Goal: Check status: Check status

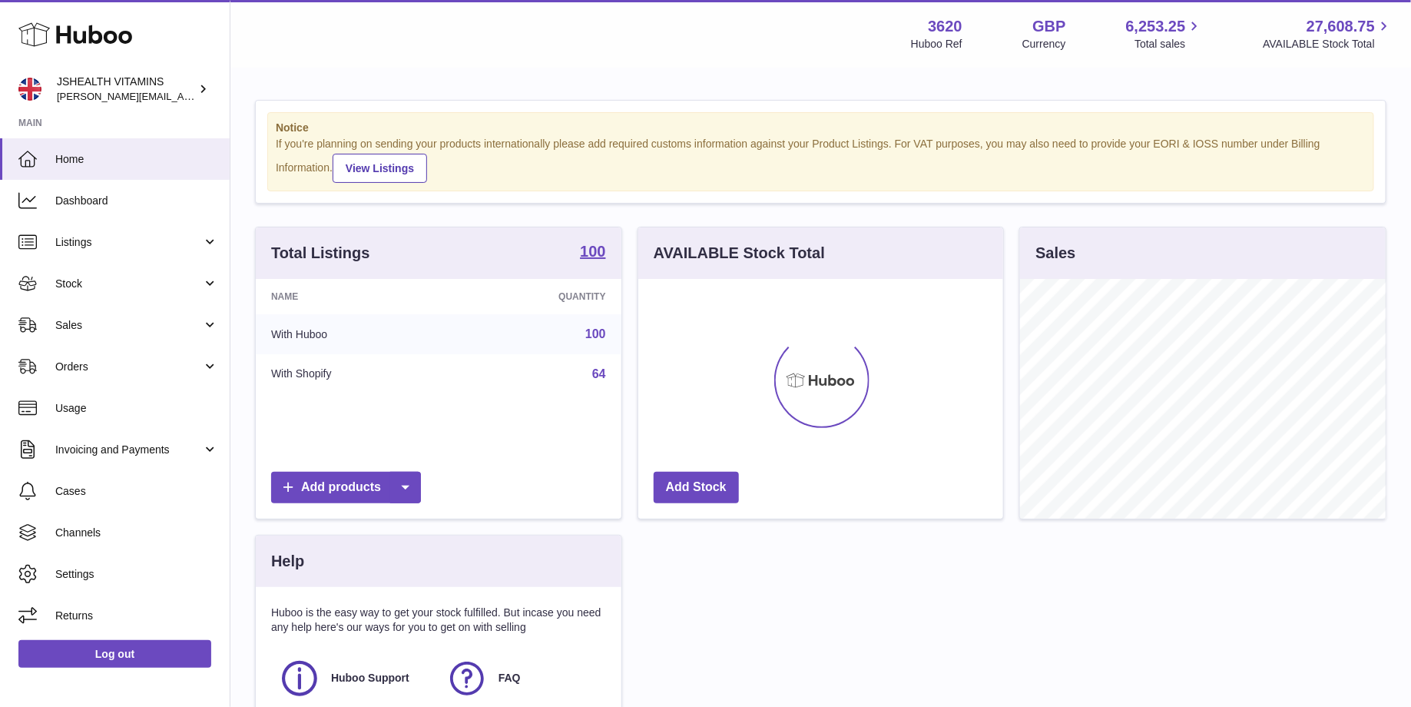
scroll to position [239, 366]
click at [151, 283] on span "Stock" at bounding box center [128, 284] width 147 height 15
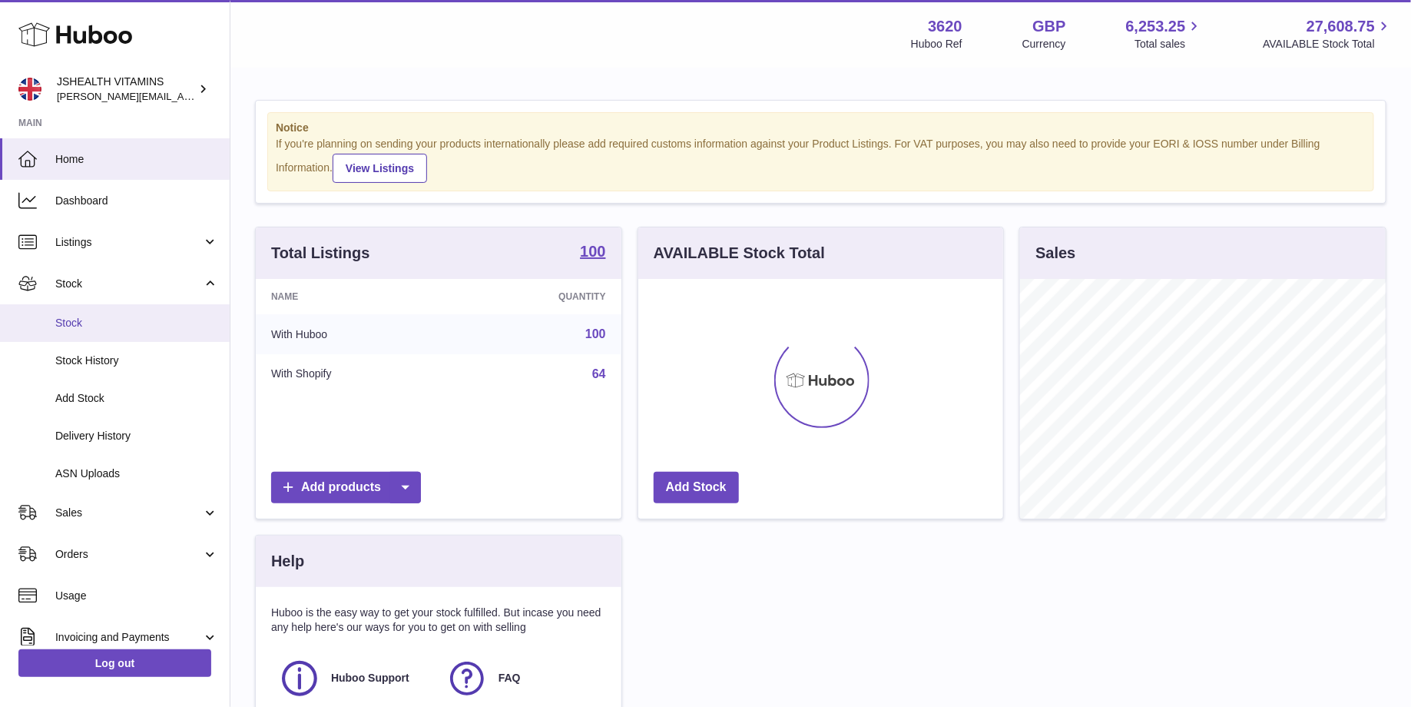
click at [141, 320] on span "Stock" at bounding box center [136, 323] width 163 height 15
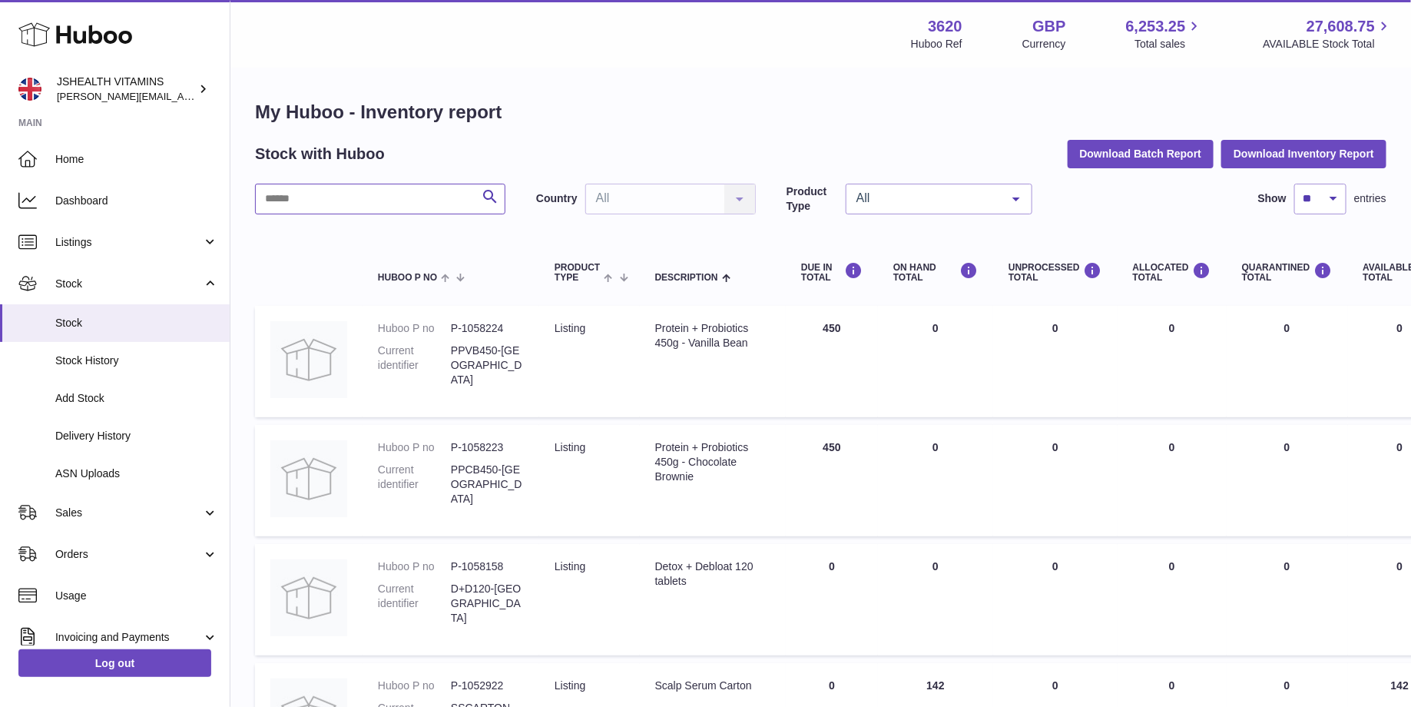
click at [328, 200] on input "text" at bounding box center [380, 199] width 250 height 31
type input "*********"
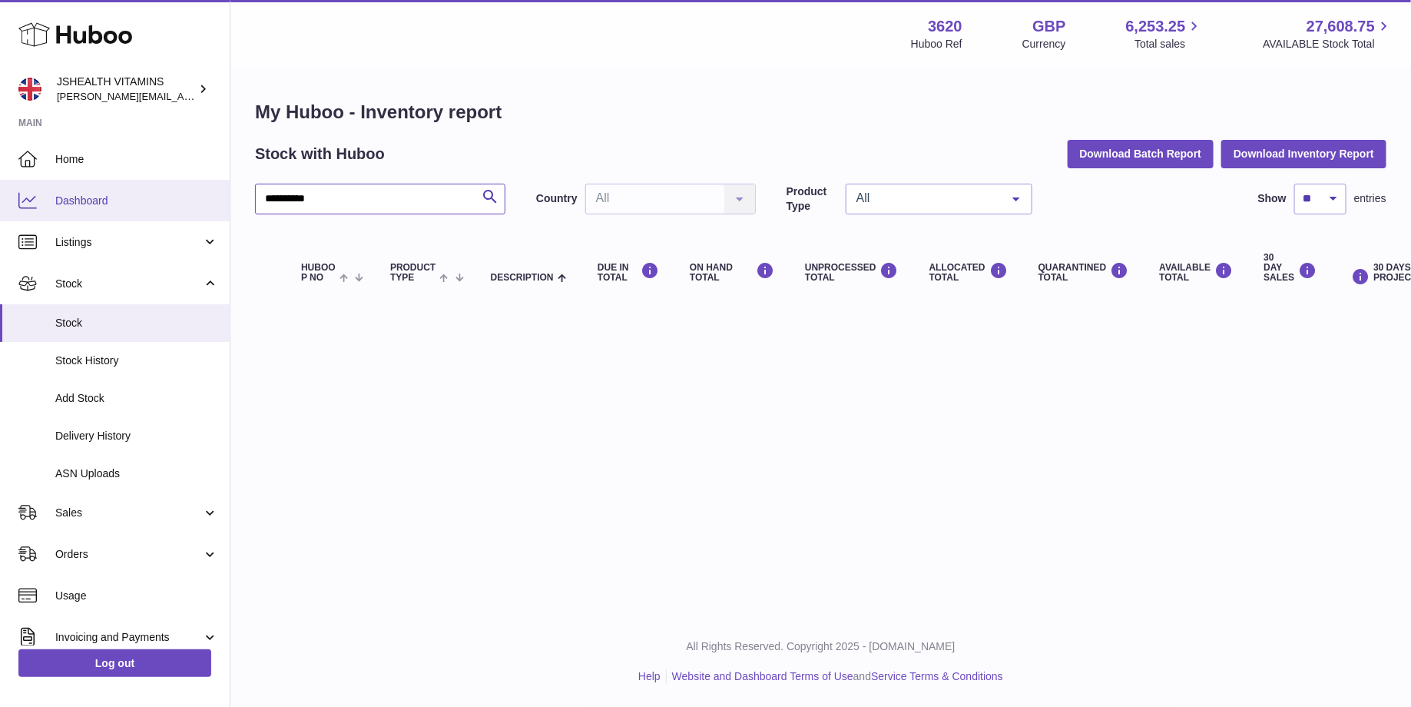
drag, startPoint x: 350, startPoint y: 207, endPoint x: 211, endPoint y: 192, distance: 139.9
click at [211, 192] on div "Huboo JSHEALTH VITAMINS francesca@jshealthvitamins.com Main Home Dashboard List…" at bounding box center [705, 353] width 1411 height 707
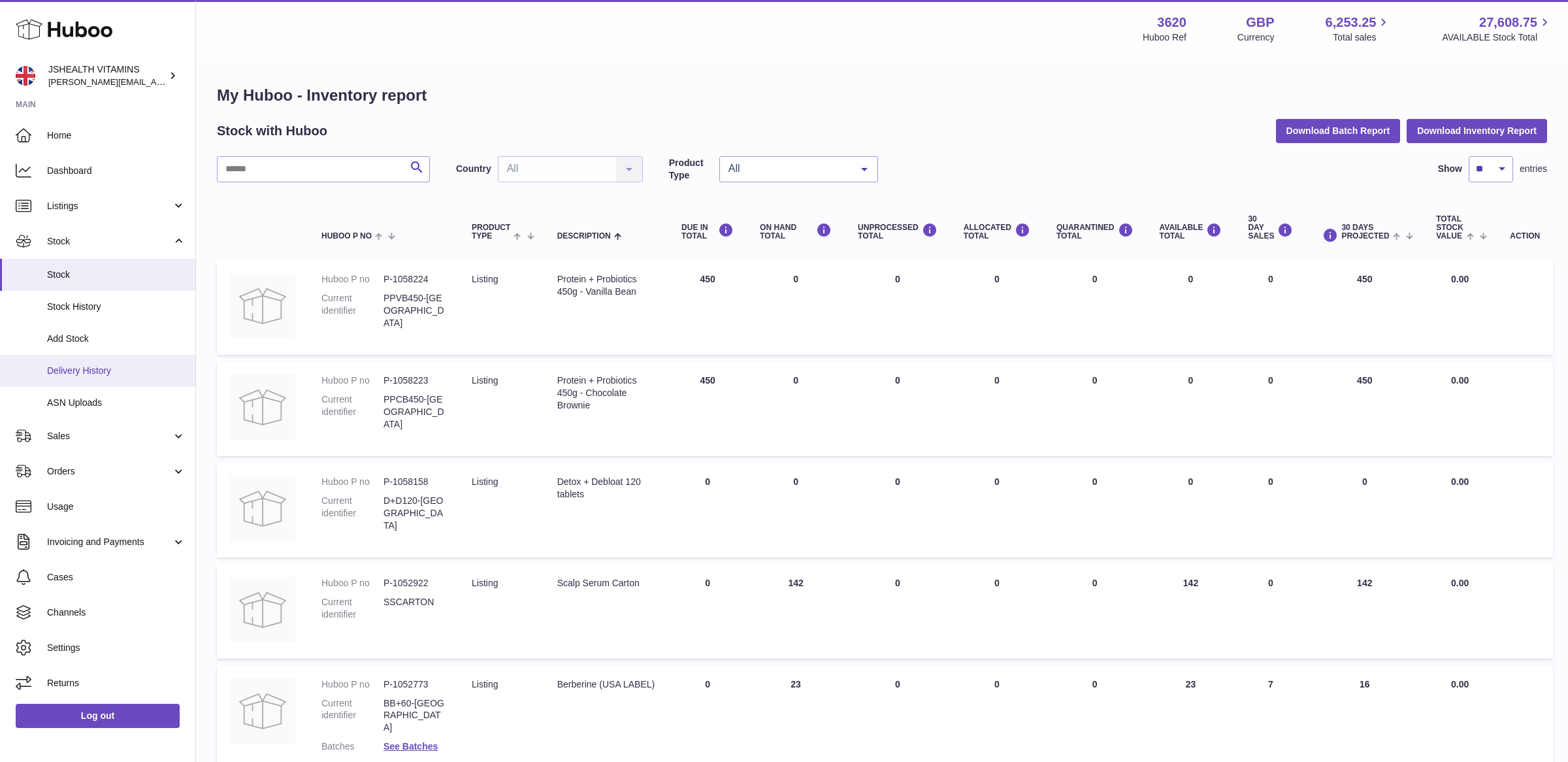
click at [97, 374] on span "Delivery History" at bounding box center [116, 371] width 139 height 13
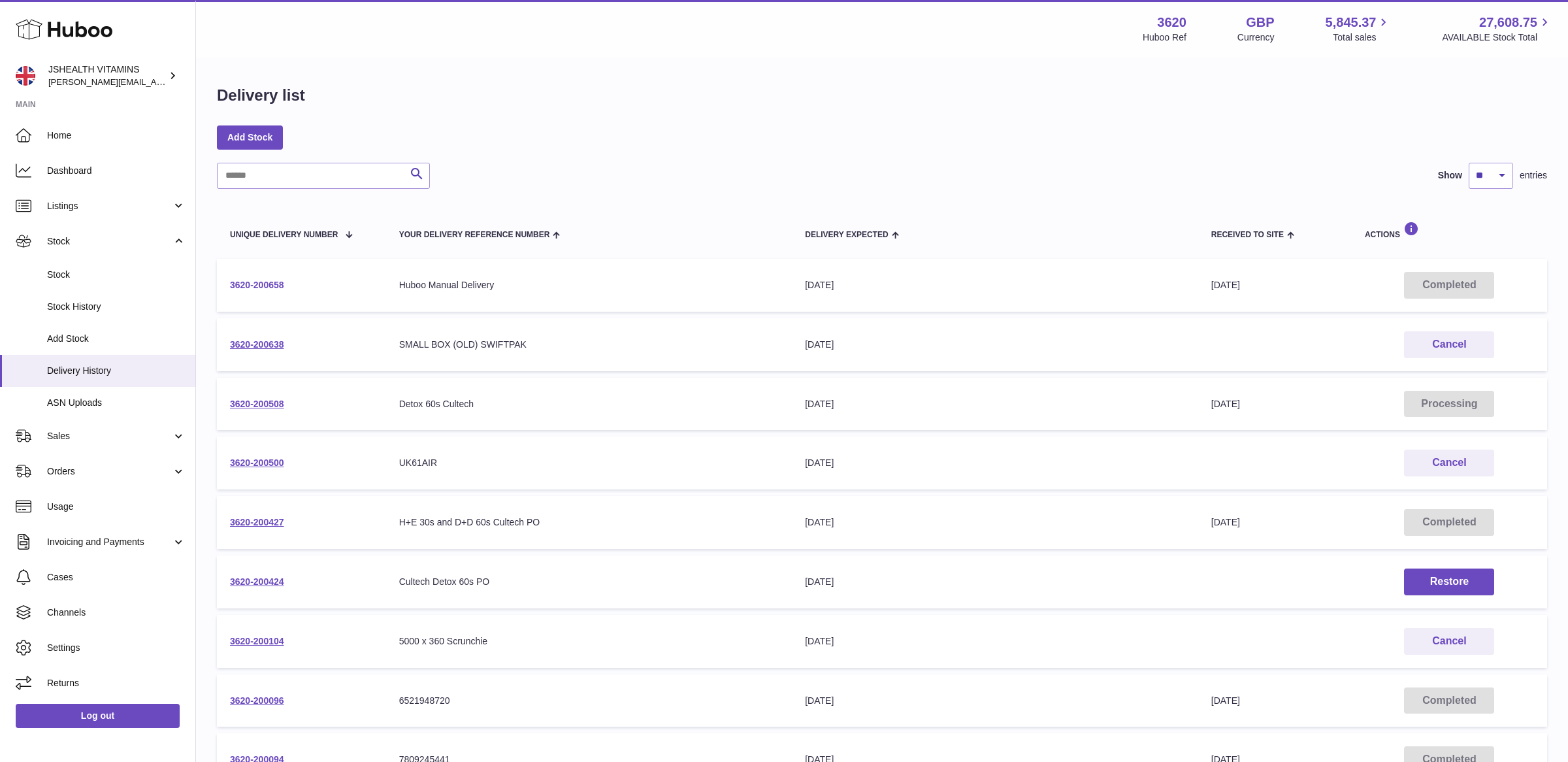
click at [283, 287] on link "3620-200658" at bounding box center [257, 285] width 54 height 10
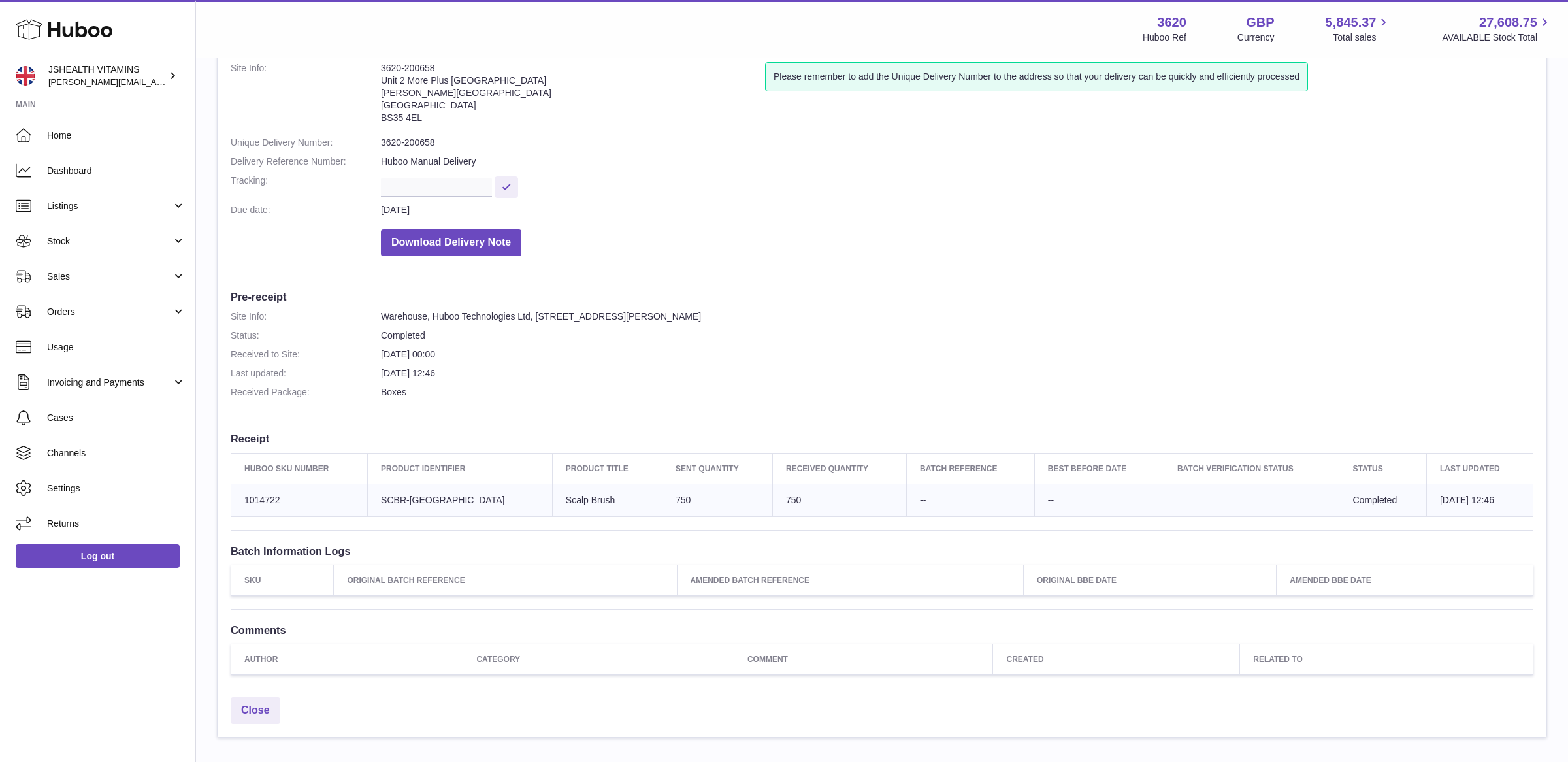
scroll to position [80, 0]
drag, startPoint x: 657, startPoint y: 508, endPoint x: 629, endPoint y: 505, distance: 28.2
click at [662, 505] on td "Sent Quantity 750" at bounding box center [717, 503] width 111 height 32
copy td "750"
drag, startPoint x: 286, startPoint y: 503, endPoint x: 316, endPoint y: 286, distance: 219.1
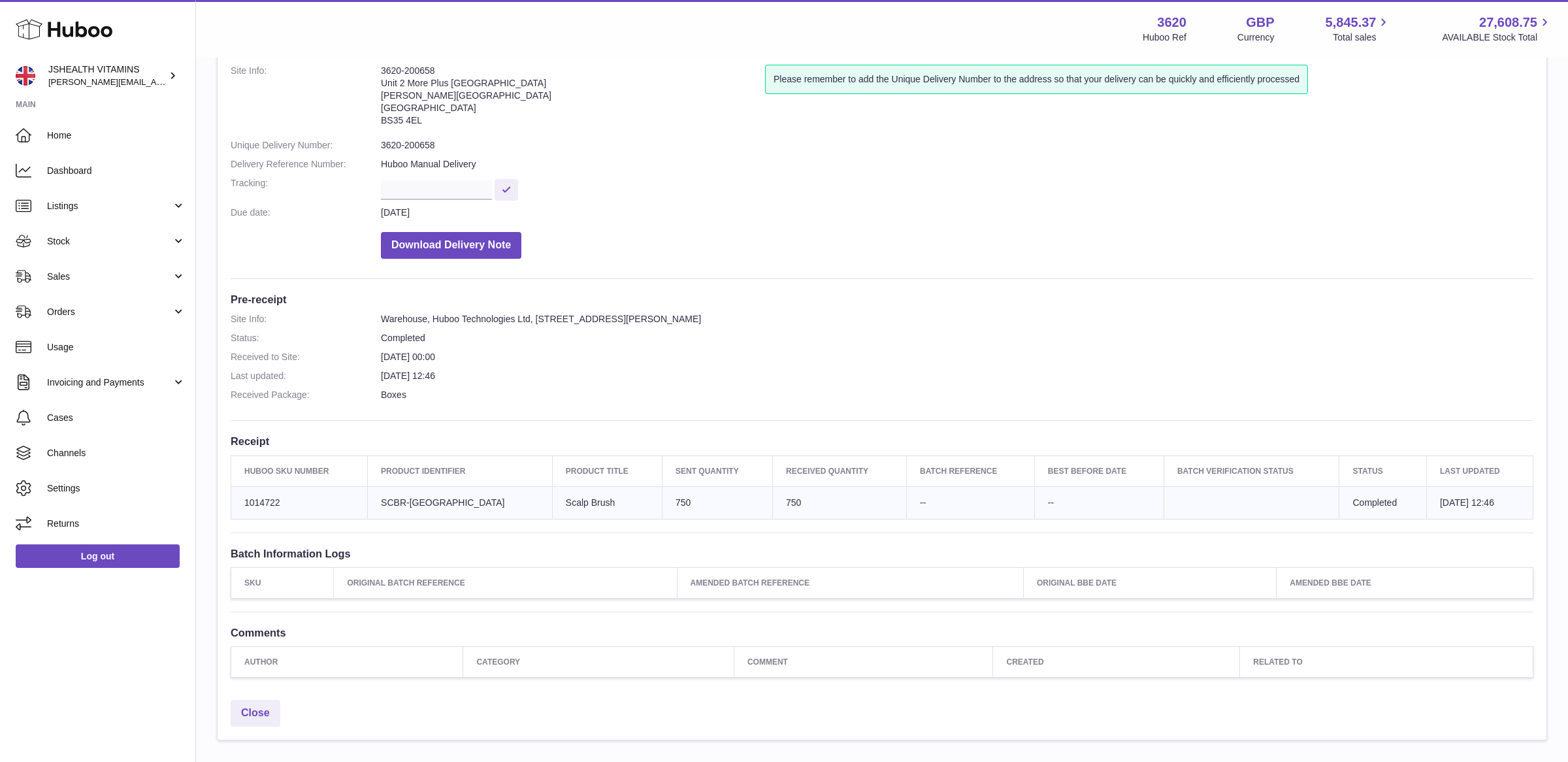
click at [289, 496] on td "Huboo SKU Number 1014722" at bounding box center [299, 503] width 137 height 32
drag, startPoint x: 446, startPoint y: 70, endPoint x: 356, endPoint y: 74, distance: 90.1
click at [355, 74] on dl "Site Info: 3620-200658 Unit 2 More Plus Central Park Hudson Ave Severn Beach BS…" at bounding box center [882, 165] width 1303 height 201
copy dl "3620-200658"
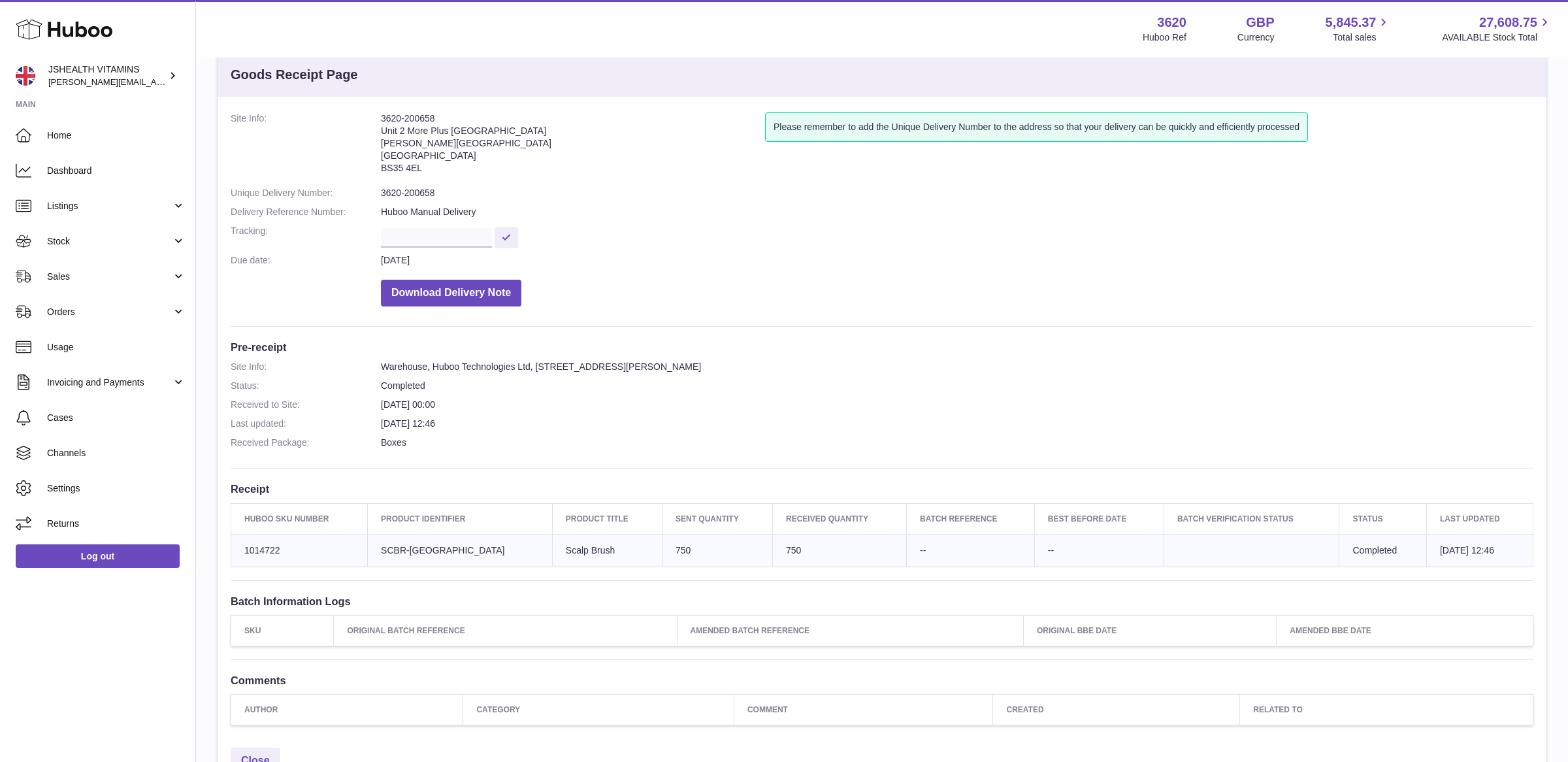
scroll to position [0, 0]
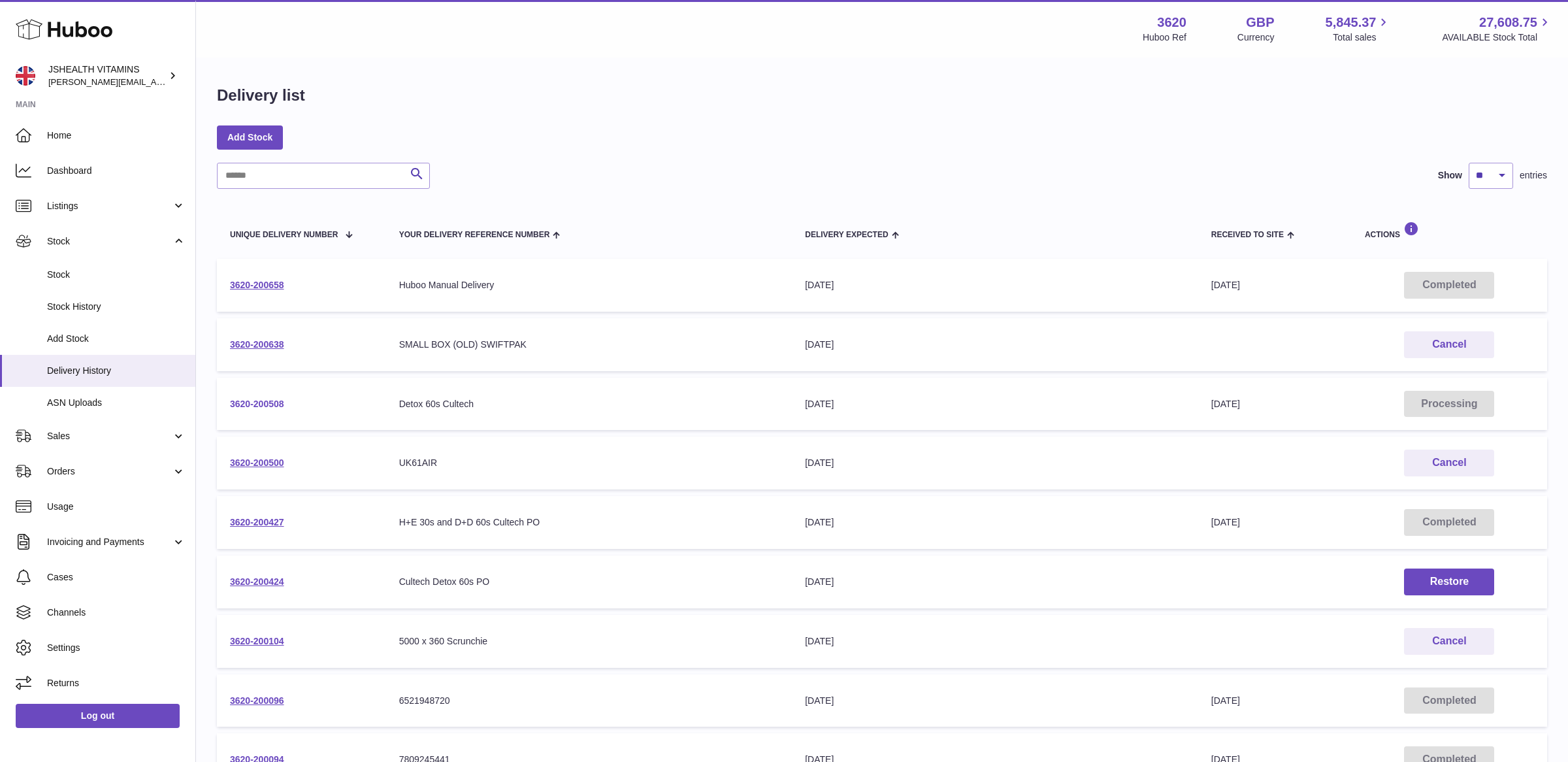
click at [256, 407] on link "3620-200508" at bounding box center [257, 404] width 54 height 10
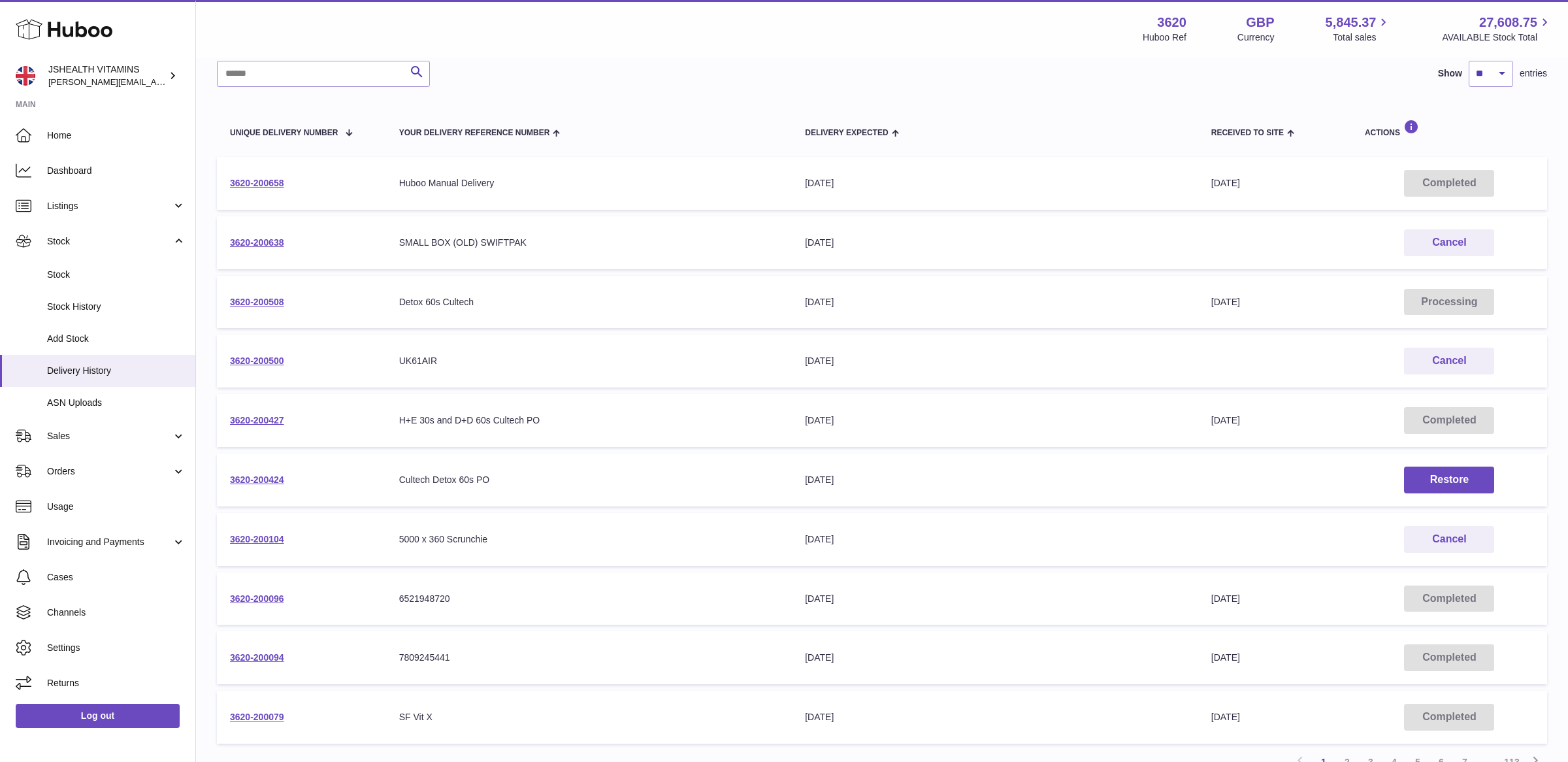
scroll to position [111, 0]
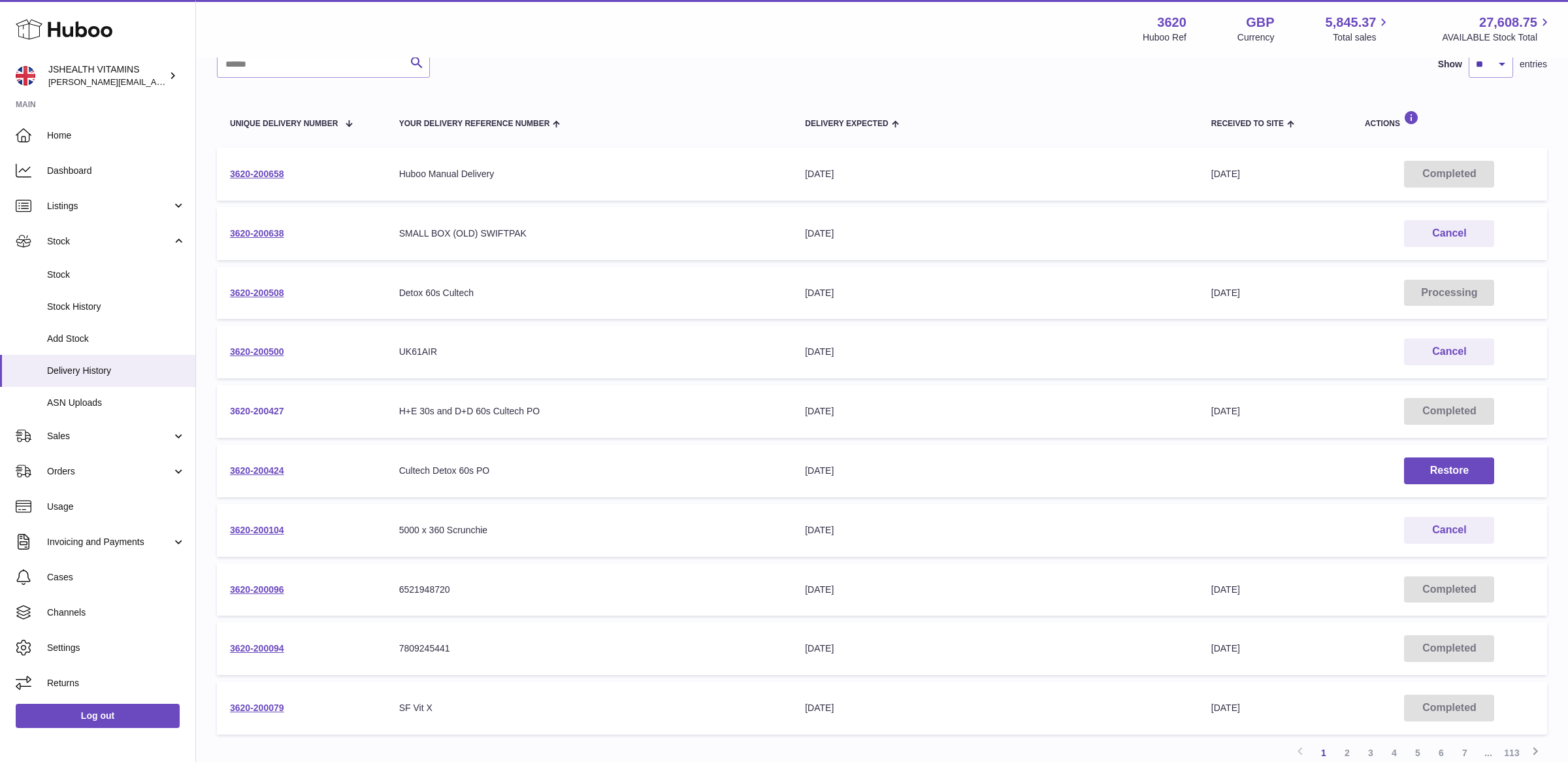
click at [259, 412] on link "3620-200427" at bounding box center [257, 411] width 54 height 10
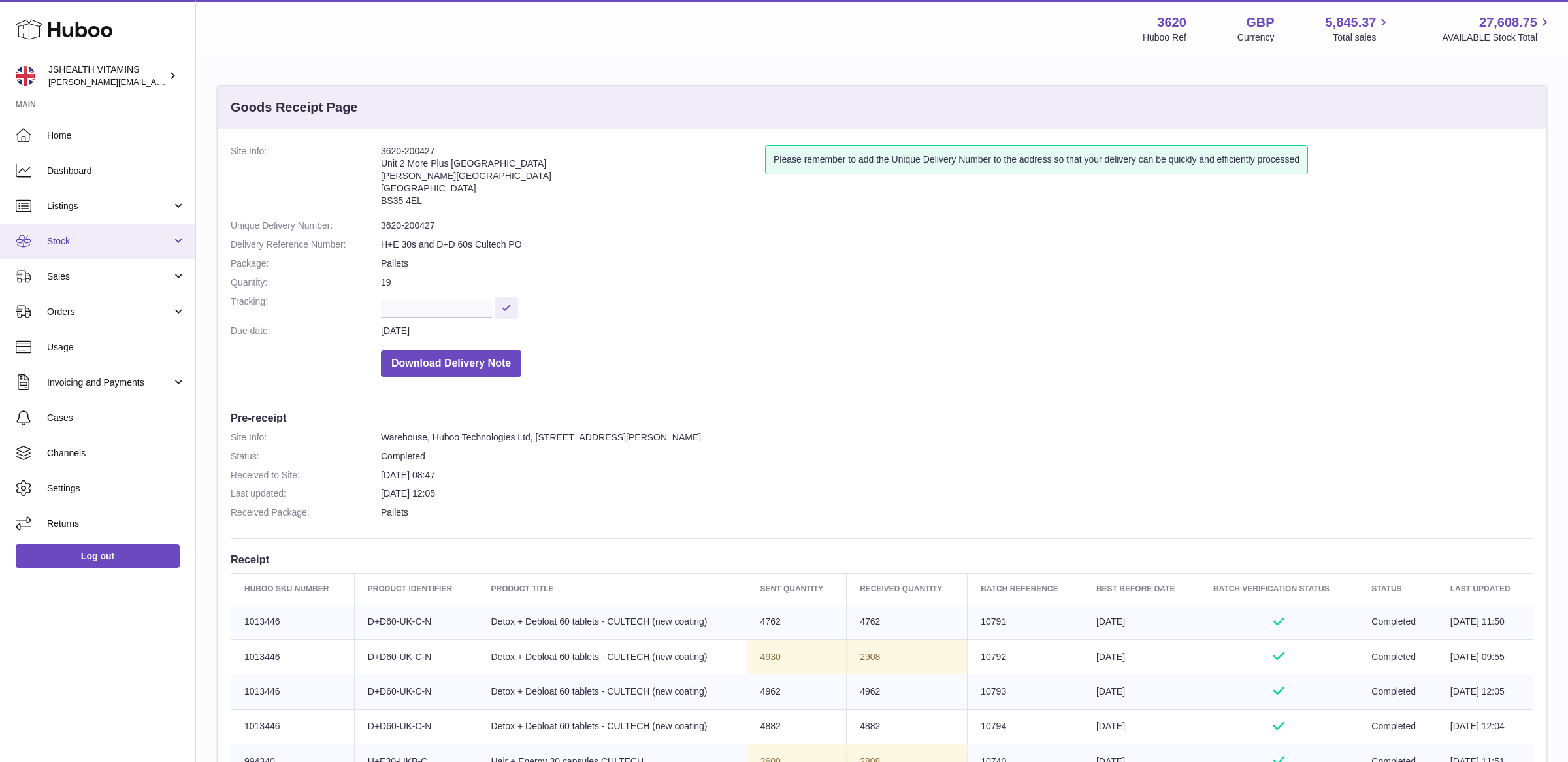
click at [96, 248] on link "Stock" at bounding box center [98, 241] width 196 height 35
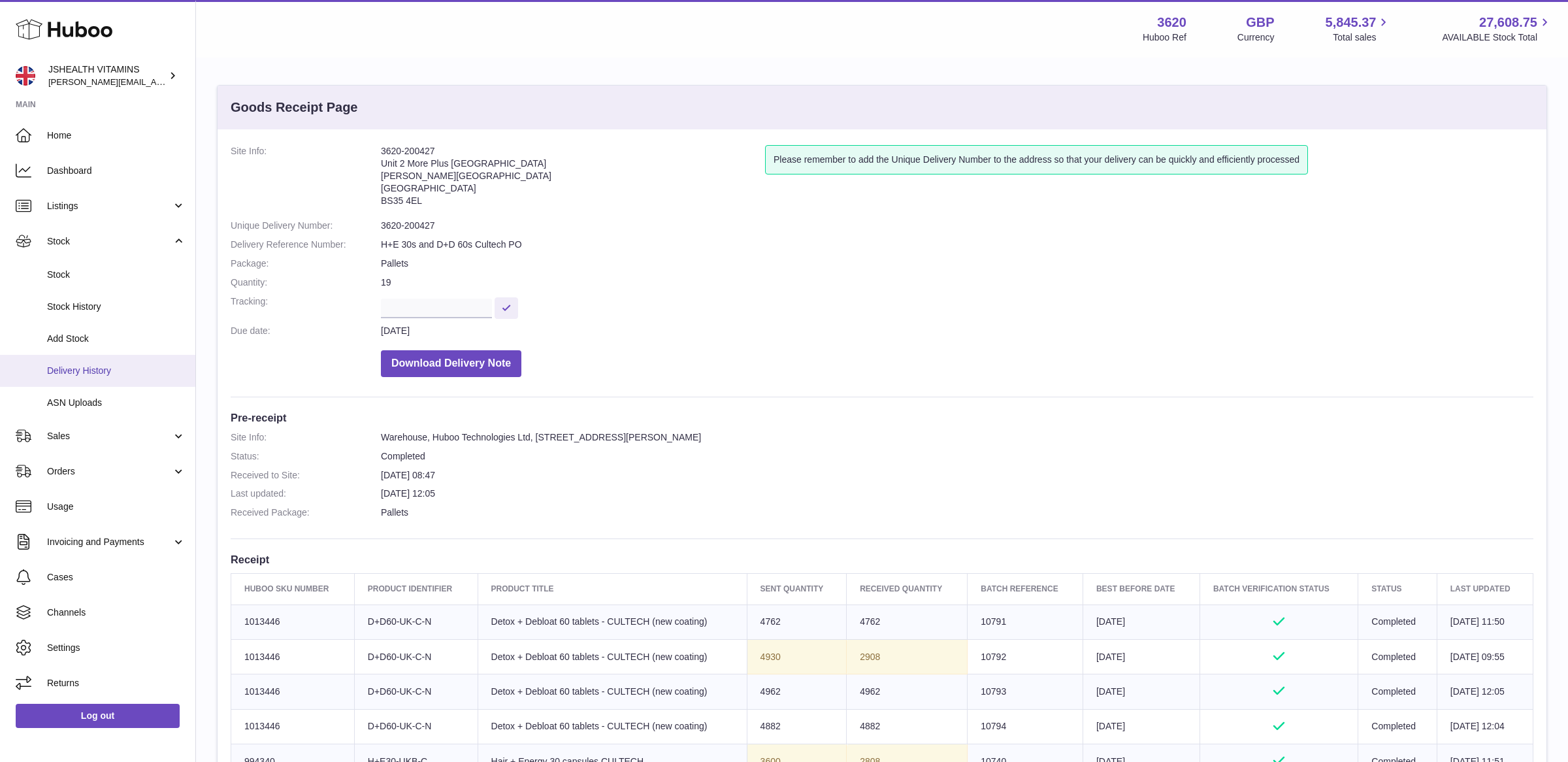
click at [99, 368] on span "Delivery History" at bounding box center [116, 371] width 139 height 13
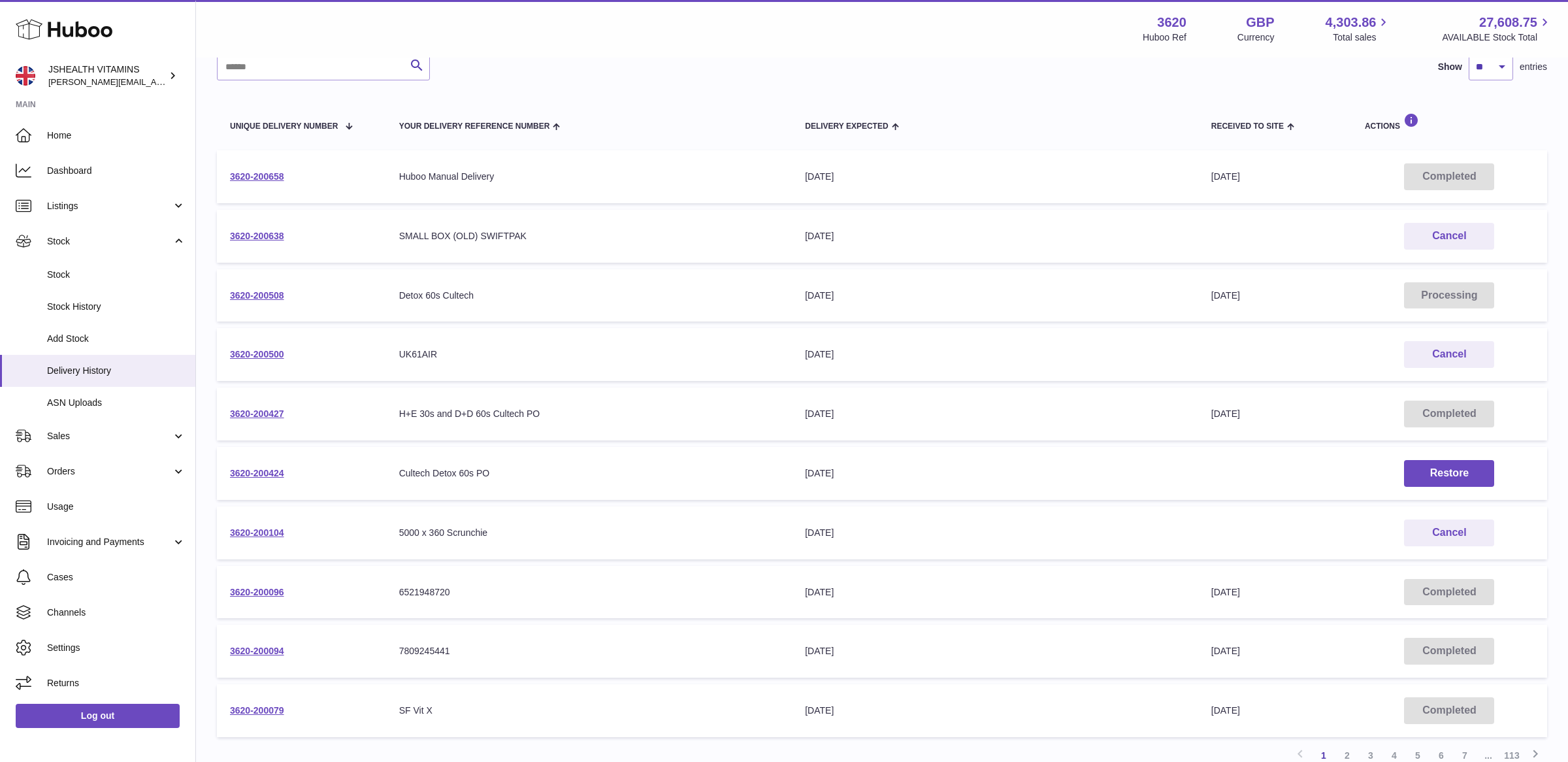
scroll to position [112, 0]
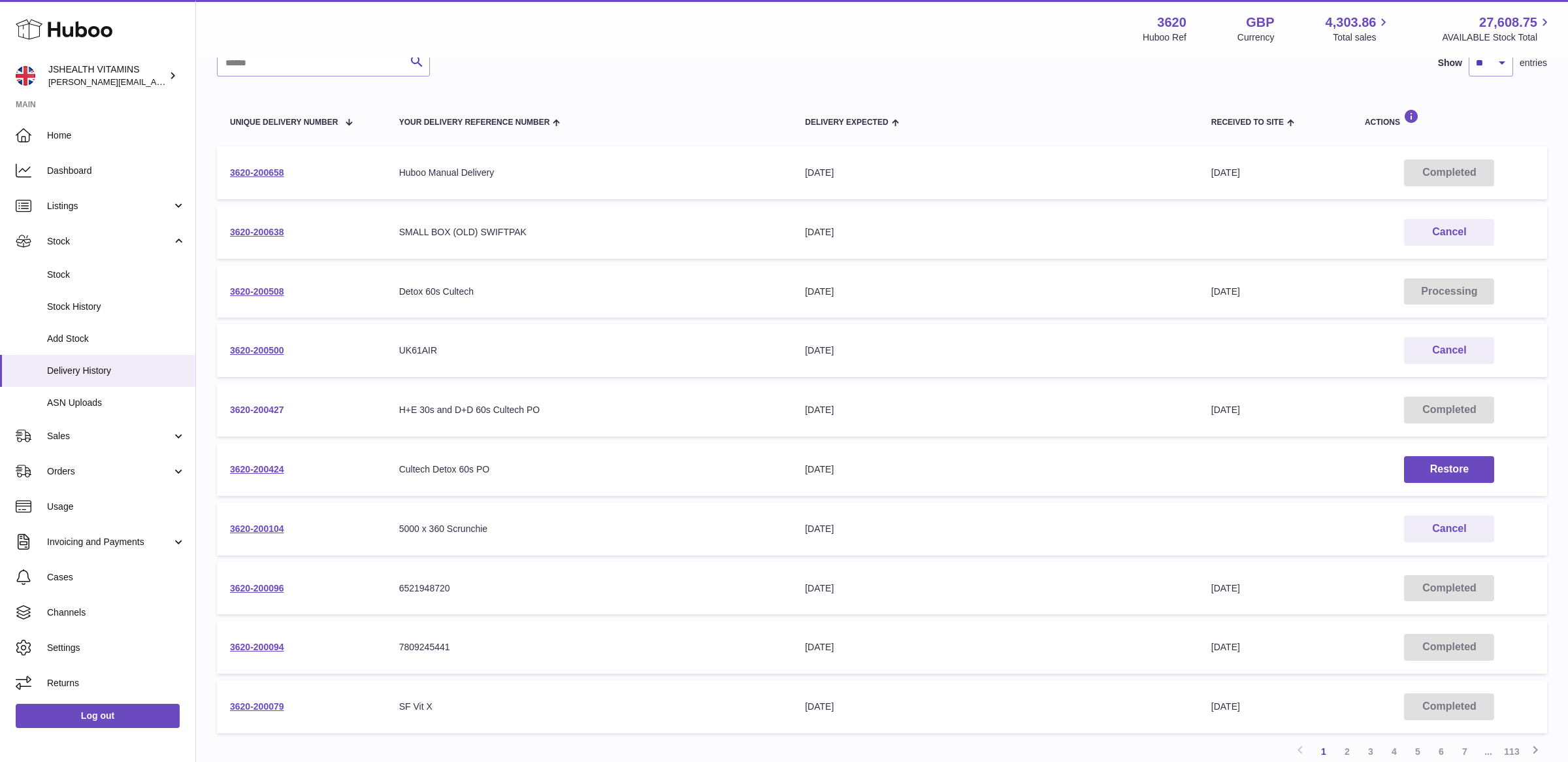
click at [260, 406] on link "3620-200427" at bounding box center [257, 410] width 54 height 10
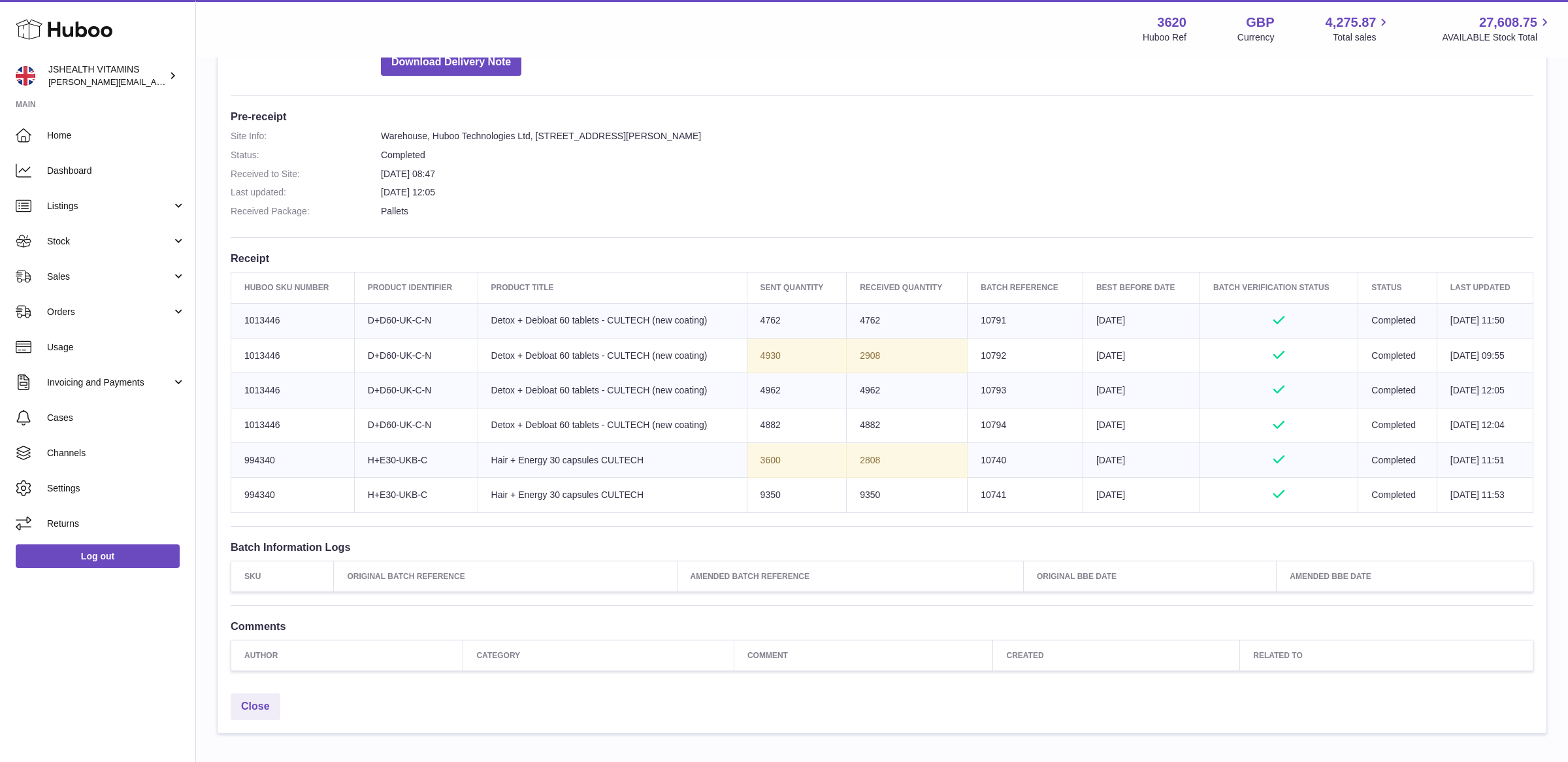
scroll to position [298, 0]
